Goal: Task Accomplishment & Management: Complete application form

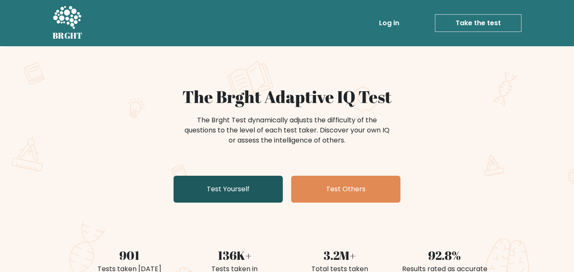
click at [231, 198] on link "Test Yourself" at bounding box center [228, 189] width 109 height 27
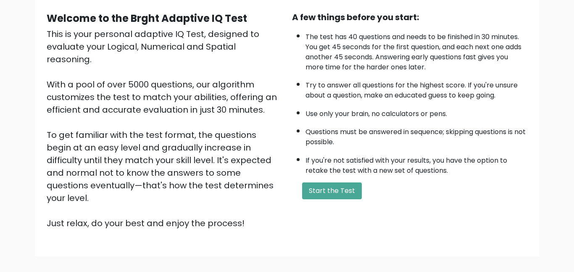
scroll to position [75, 0]
click at [305, 187] on button "Start the Test" at bounding box center [332, 191] width 60 height 17
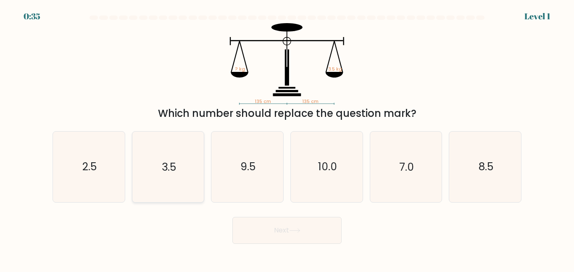
click at [171, 152] on icon "3.5" at bounding box center [168, 167] width 70 height 70
click at [287, 138] on input "b. 3.5" at bounding box center [287, 137] width 0 height 2
radio input "true"
click at [253, 232] on button "Next" at bounding box center [287, 230] width 109 height 27
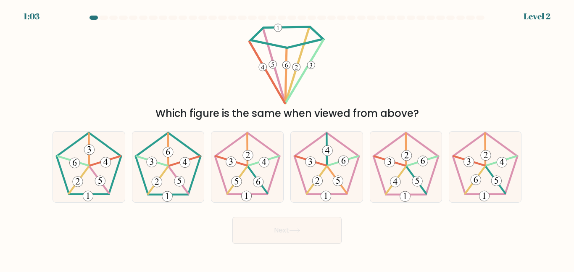
drag, startPoint x: 90, startPoint y: 172, endPoint x: 127, endPoint y: 223, distance: 63.2
click at [127, 223] on form at bounding box center [287, 130] width 574 height 228
click at [164, 143] on icon at bounding box center [168, 167] width 70 height 70
click at [287, 138] on input "b." at bounding box center [287, 137] width 0 height 2
radio input "true"
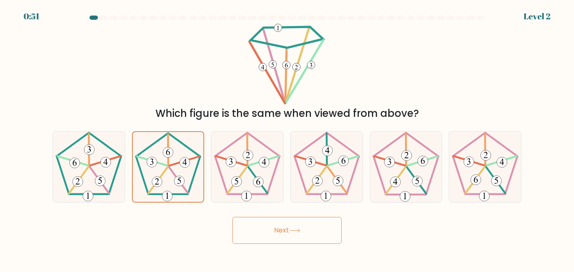
click at [265, 239] on button "Next" at bounding box center [287, 230] width 109 height 27
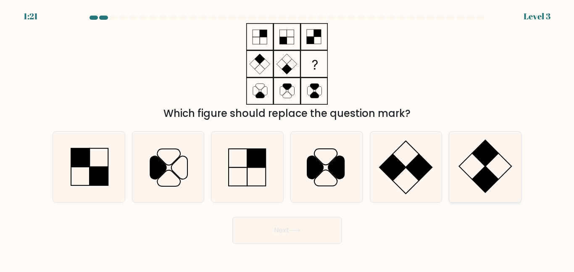
click at [464, 157] on icon at bounding box center [485, 167] width 70 height 70
click at [288, 138] on input "f." at bounding box center [287, 137] width 0 height 2
radio input "true"
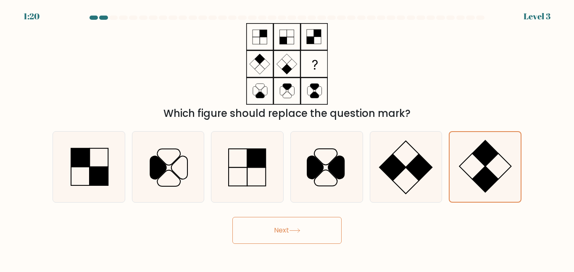
click at [320, 230] on button "Next" at bounding box center [287, 230] width 109 height 27
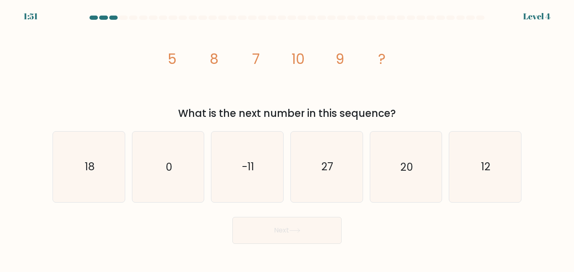
click at [339, 64] on tspan "9" at bounding box center [340, 59] width 8 height 20
click at [493, 169] on icon "12" at bounding box center [485, 167] width 70 height 70
click at [288, 138] on input "f. 12" at bounding box center [287, 137] width 0 height 2
radio input "true"
click at [303, 228] on button "Next" at bounding box center [287, 230] width 109 height 27
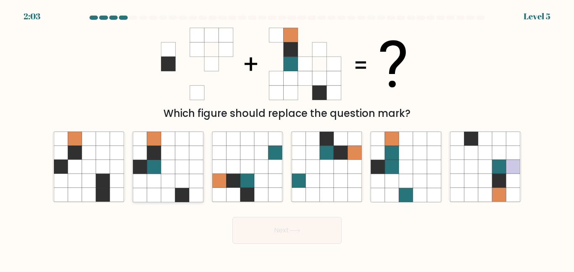
click at [177, 152] on icon at bounding box center [182, 153] width 14 height 14
click at [287, 138] on input "b." at bounding box center [287, 137] width 0 height 2
radio input "true"
click at [266, 227] on button "Next" at bounding box center [287, 230] width 109 height 27
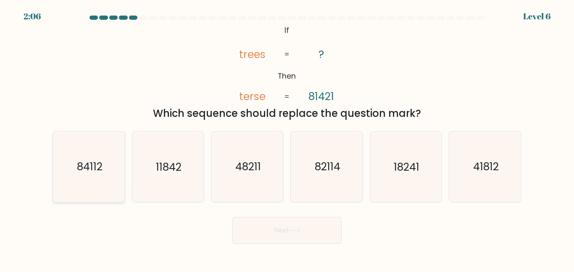
click at [82, 176] on icon "84112" at bounding box center [89, 167] width 70 height 70
click at [287, 138] on input "a. 84112" at bounding box center [287, 137] width 0 height 2
radio input "true"
click at [256, 236] on button "Next" at bounding box center [287, 230] width 109 height 27
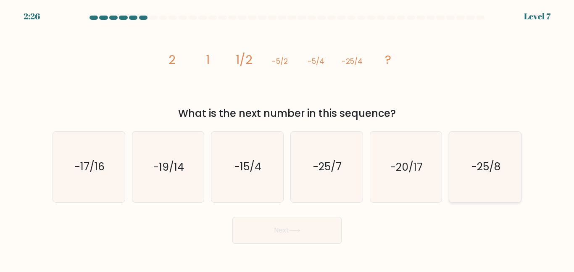
click at [466, 162] on icon "-25/8" at bounding box center [485, 167] width 70 height 70
click at [288, 138] on input "f. -25/8" at bounding box center [287, 137] width 0 height 2
radio input "true"
click at [282, 221] on button "Next" at bounding box center [287, 230] width 109 height 27
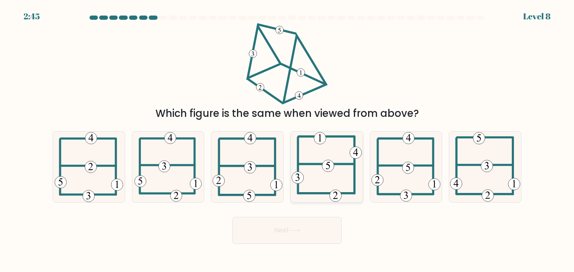
click at [330, 139] on icon at bounding box center [327, 167] width 70 height 70
click at [288, 138] on input "d." at bounding box center [287, 137] width 0 height 2
radio input "true"
click at [292, 223] on button "Next" at bounding box center [287, 230] width 109 height 27
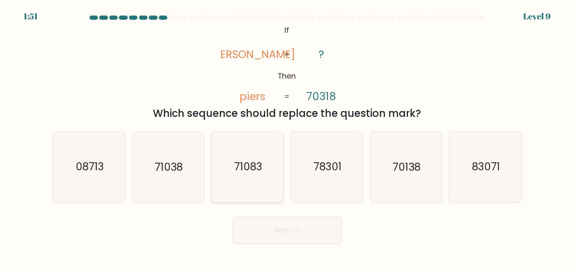
click at [254, 160] on text "71083" at bounding box center [248, 166] width 28 height 15
click at [287, 138] on input "c. 71083" at bounding box center [287, 137] width 0 height 2
radio input "true"
click at [176, 163] on text "71038" at bounding box center [169, 166] width 28 height 15
click at [287, 138] on input "b. 71038" at bounding box center [287, 137] width 0 height 2
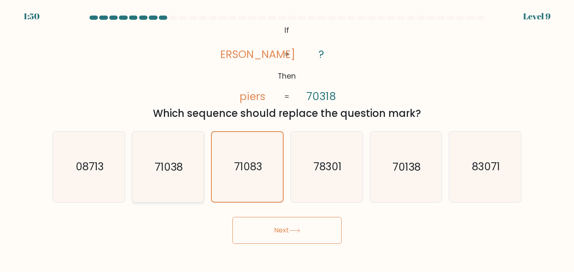
radio input "true"
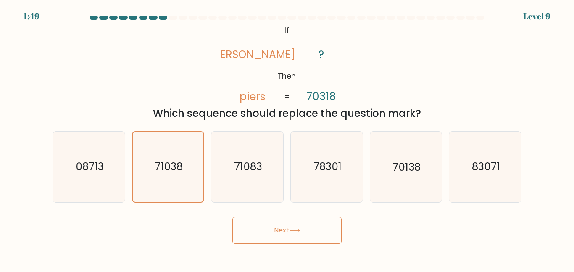
click at [243, 225] on button "Next" at bounding box center [287, 230] width 109 height 27
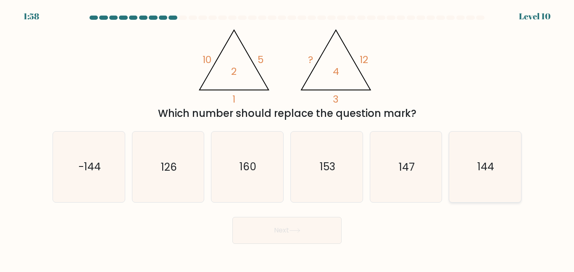
click at [464, 157] on icon "144" at bounding box center [485, 167] width 70 height 70
click at [288, 138] on input "f. 144" at bounding box center [287, 137] width 0 height 2
radio input "true"
click at [292, 222] on button "Next" at bounding box center [287, 230] width 109 height 27
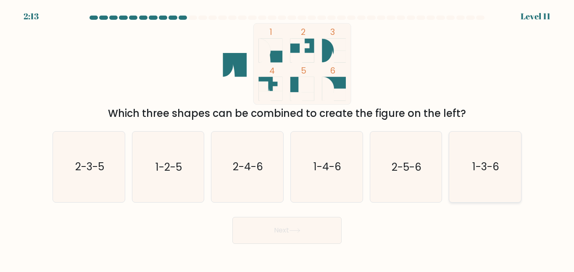
click at [477, 149] on icon "1-3-6" at bounding box center [485, 167] width 70 height 70
click at [288, 138] on input "f. 1-3-6" at bounding box center [287, 137] width 0 height 2
radio input "true"
click at [312, 222] on button "Next" at bounding box center [287, 230] width 109 height 27
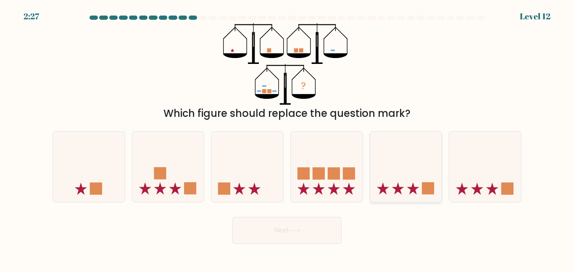
click at [421, 138] on icon at bounding box center [406, 166] width 72 height 59
click at [288, 138] on input "e." at bounding box center [287, 137] width 0 height 2
radio input "true"
click at [280, 238] on button "Next" at bounding box center [287, 230] width 109 height 27
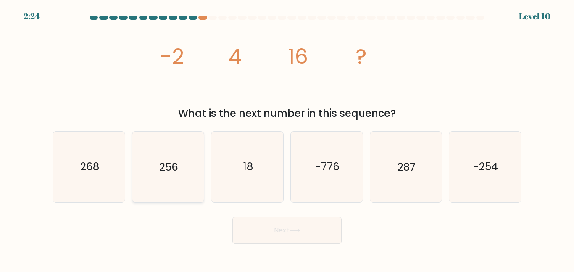
click at [151, 149] on icon "256" at bounding box center [168, 167] width 70 height 70
click at [287, 138] on input "b. 256" at bounding box center [287, 137] width 0 height 2
radio input "true"
click at [119, 155] on icon "268" at bounding box center [89, 167] width 70 height 70
click at [287, 138] on input "a. 268" at bounding box center [287, 137] width 0 height 2
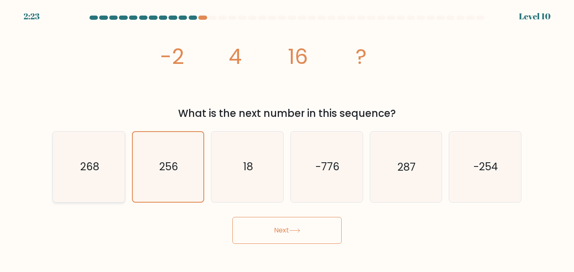
radio input "true"
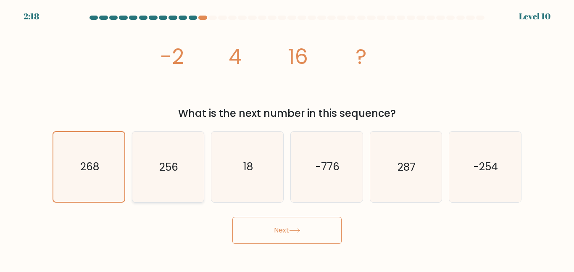
click at [155, 135] on icon "256" at bounding box center [168, 167] width 70 height 70
click at [287, 136] on input "b. 256" at bounding box center [287, 137] width 0 height 2
radio input "true"
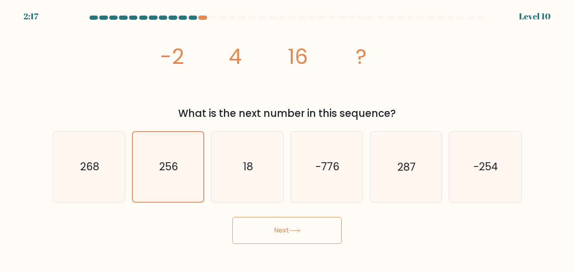
click at [250, 222] on button "Next" at bounding box center [287, 230] width 109 height 27
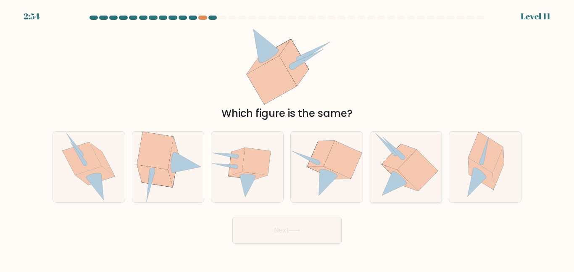
click at [380, 147] on icon at bounding box center [406, 167] width 64 height 70
click at [288, 138] on input "e." at bounding box center [287, 137] width 0 height 2
radio input "true"
click at [304, 228] on button "Next" at bounding box center [287, 230] width 109 height 27
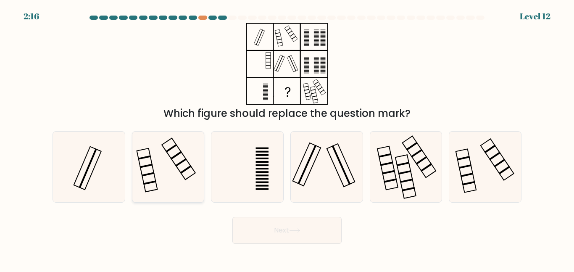
click at [166, 174] on icon at bounding box center [168, 167] width 70 height 70
click at [287, 138] on input "b." at bounding box center [287, 137] width 0 height 2
radio input "true"
click at [264, 232] on button "Next" at bounding box center [287, 230] width 109 height 27
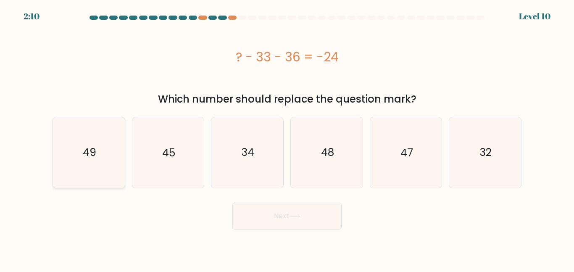
click at [121, 137] on icon "49" at bounding box center [89, 152] width 70 height 70
click at [287, 137] on input "a. 49" at bounding box center [287, 137] width 0 height 2
radio input "true"
click at [260, 212] on button "Next" at bounding box center [287, 216] width 109 height 27
